Goal: Find specific page/section: Find specific page/section

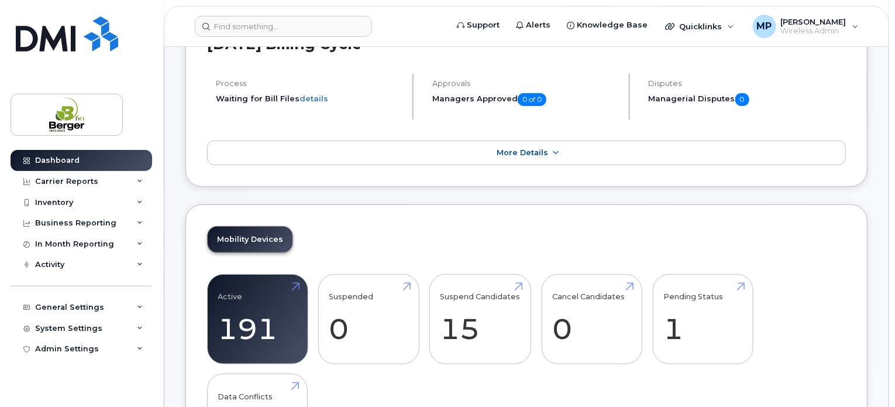
scroll to position [176, 0]
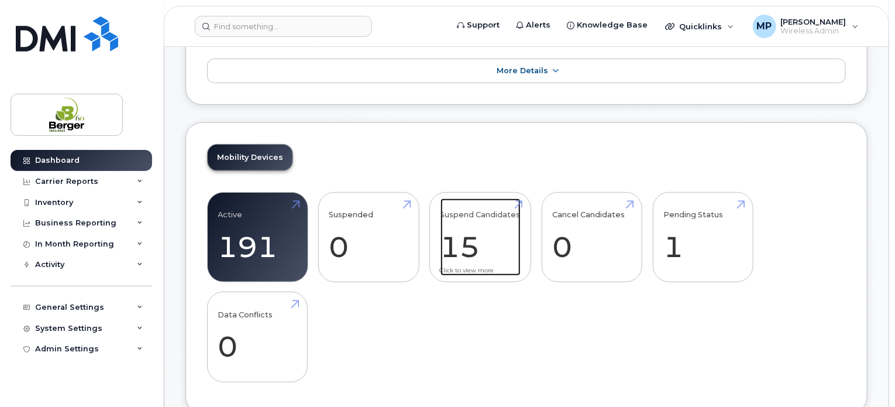
click at [485, 231] on link "Suspend Candidates 15" at bounding box center [481, 236] width 80 height 77
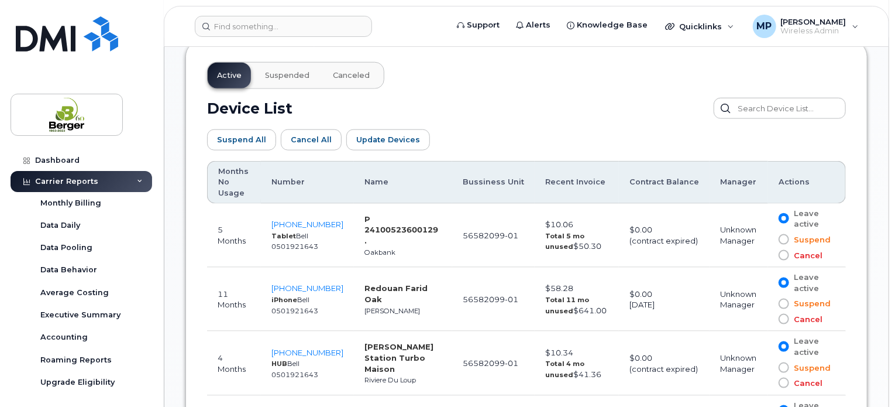
scroll to position [639, 0]
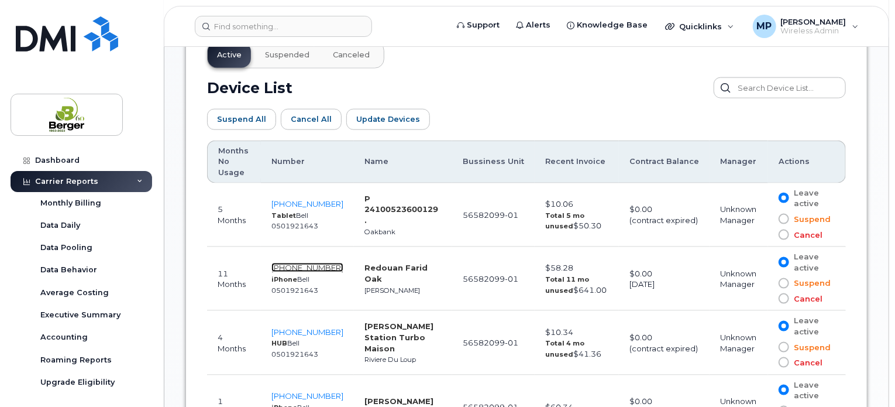
click at [328, 266] on span "[PHONE_NUMBER]" at bounding box center [308, 267] width 72 height 9
click at [318, 265] on span "[PHONE_NUMBER]" at bounding box center [308, 267] width 72 height 9
click at [400, 269] on strong "Redouan Farid Oak" at bounding box center [396, 273] width 63 height 20
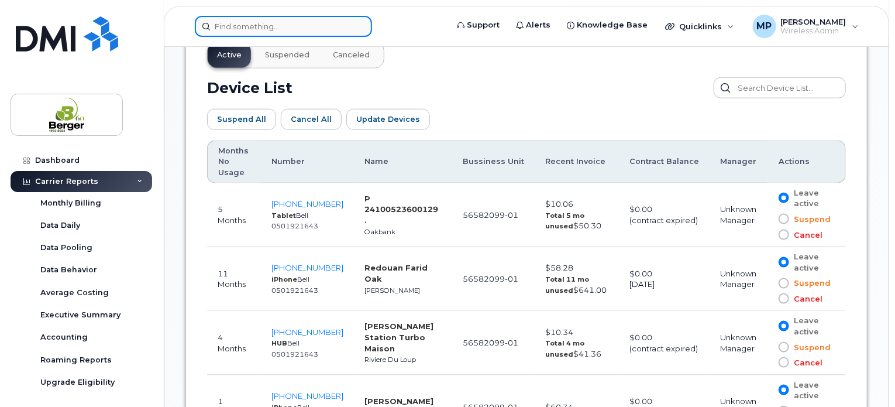
click at [293, 22] on input at bounding box center [283, 26] width 177 height 21
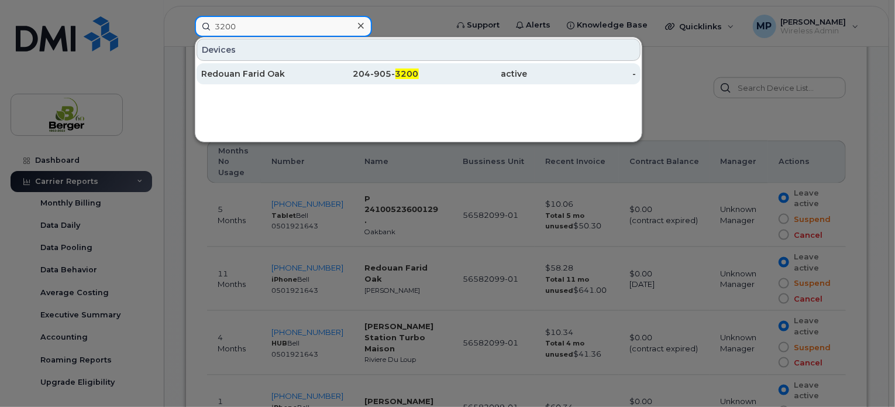
type input "3200"
click at [259, 69] on div "Redouan Farid Oak" at bounding box center [255, 74] width 109 height 12
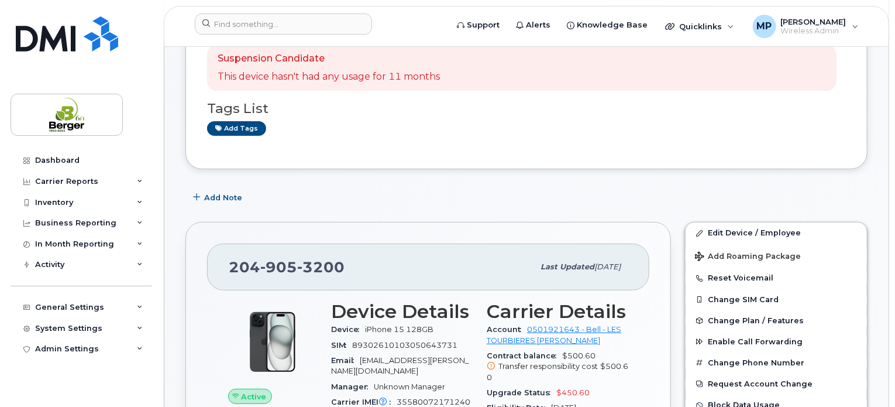
scroll to position [293, 0]
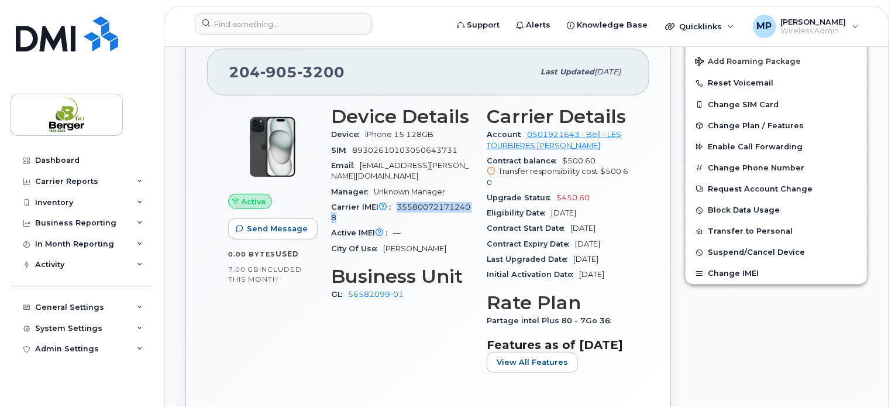
drag, startPoint x: 396, startPoint y: 194, endPoint x: 405, endPoint y: 205, distance: 13.7
click at [405, 205] on div "Carrier IMEI Carrier IMEI is reported during the last billing cycle or change o…" at bounding box center [402, 213] width 142 height 26
copy span "355800721712408"
click at [232, 23] on input at bounding box center [283, 23] width 177 height 21
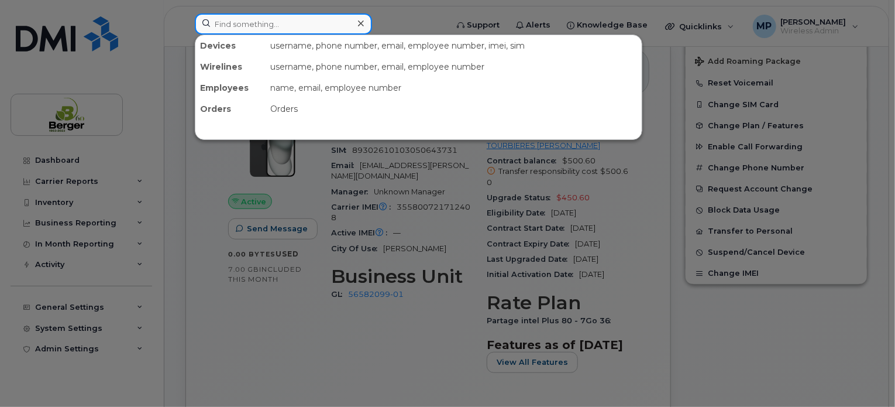
paste input "355800721712408"
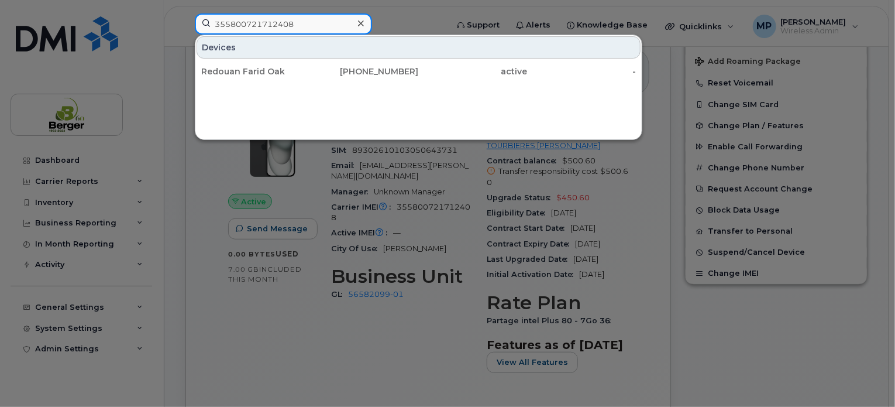
type input "355800721712408"
